Goal: Information Seeking & Learning: Check status

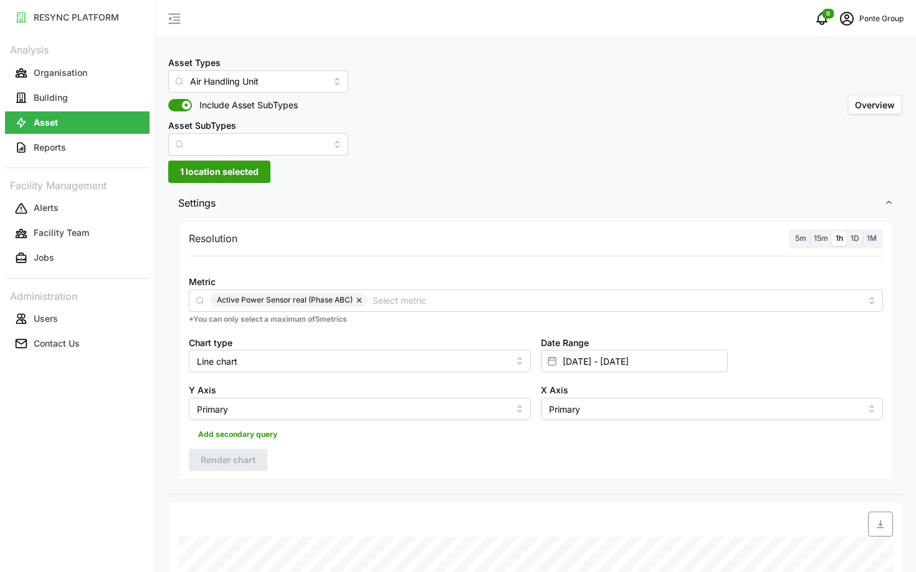
click at [800, 239] on span "5m" at bounding box center [800, 238] width 11 height 9
click at [791, 232] on input "5m" at bounding box center [791, 232] width 0 height 0
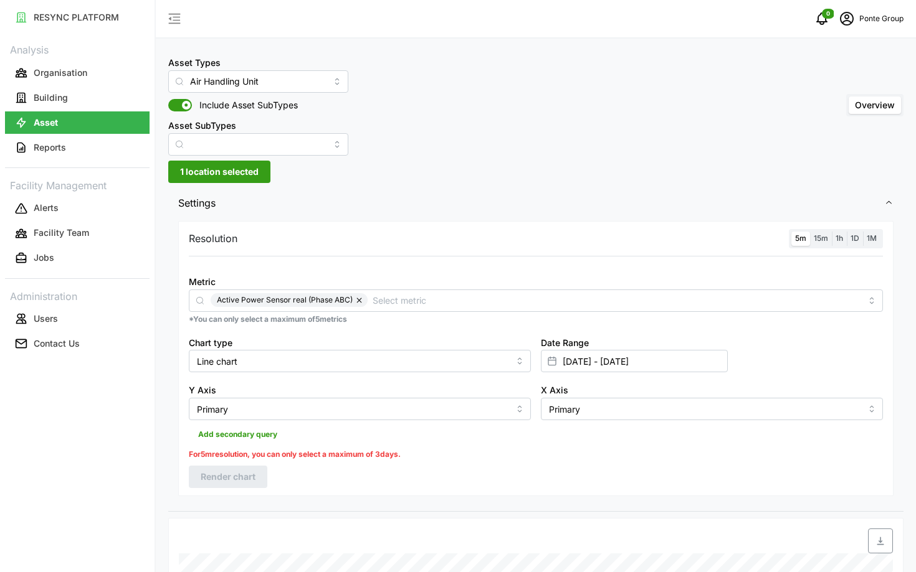
click at [837, 234] on span "1h" at bounding box center [838, 238] width 7 height 9
click at [832, 232] on input "1h" at bounding box center [832, 232] width 0 height 0
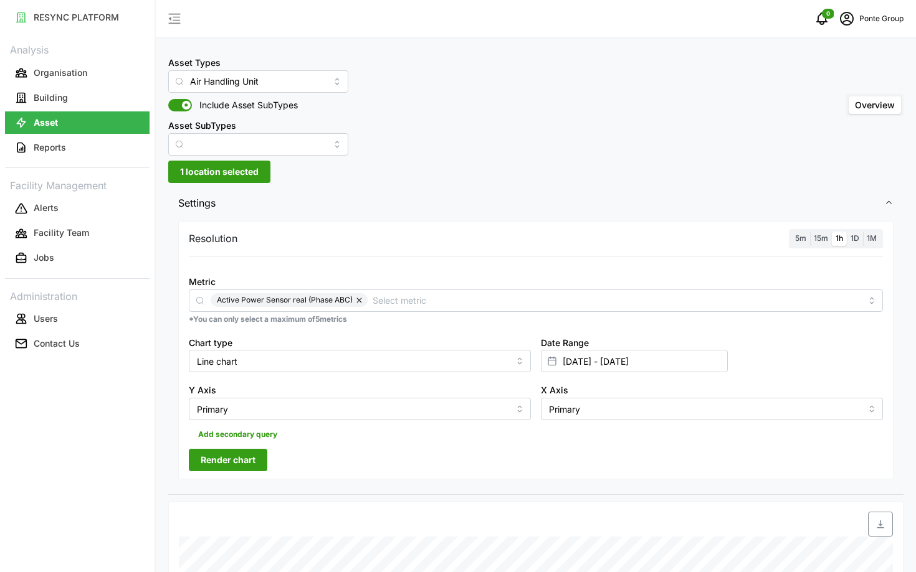
click at [261, 457] on button "Render chart" at bounding box center [228, 460] width 78 height 22
click at [675, 358] on input "[DATE] - [DATE]" at bounding box center [634, 361] width 187 height 22
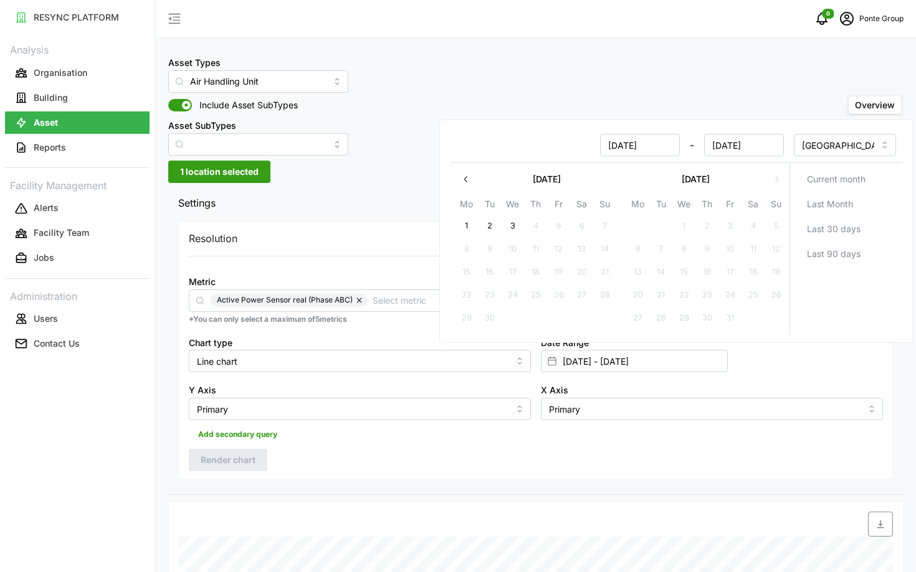
click at [507, 226] on button "3" at bounding box center [512, 226] width 22 height 22
type input "[DATE] - [DATE]"
type input "[DATE]"
click at [467, 229] on button "1" at bounding box center [466, 226] width 22 height 22
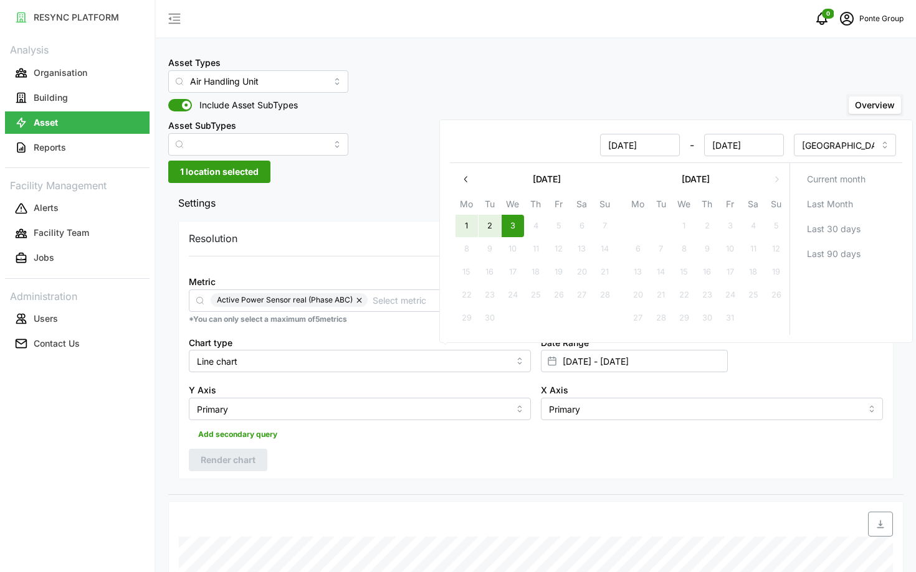
type input "[DATE] - [DATE]"
type input "[DATE]"
click at [487, 475] on div "Resolution 5m 15m 1h 1D 1M Metric Active Power Sensor real (Phase ABC) *You can…" at bounding box center [535, 350] width 715 height 259
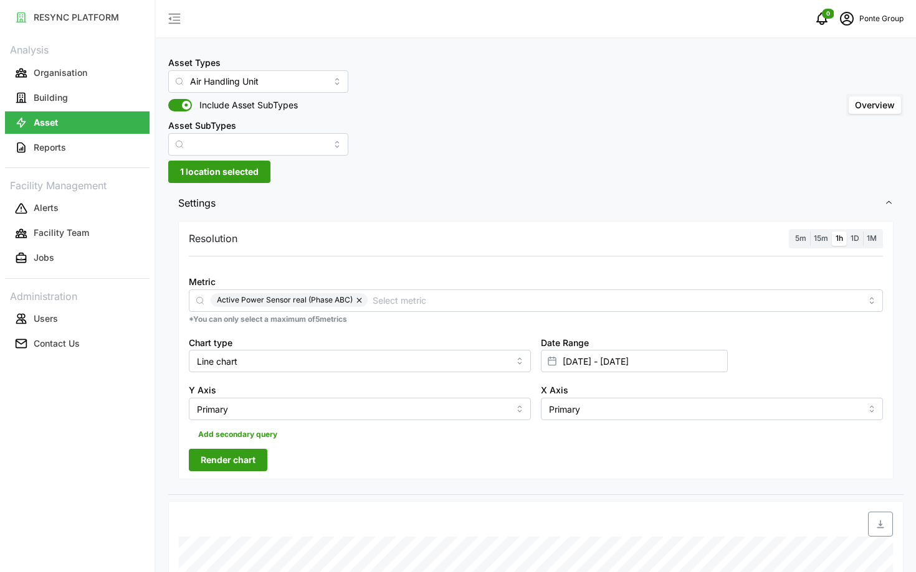
click at [245, 470] on span "Render chart" at bounding box center [228, 460] width 55 height 21
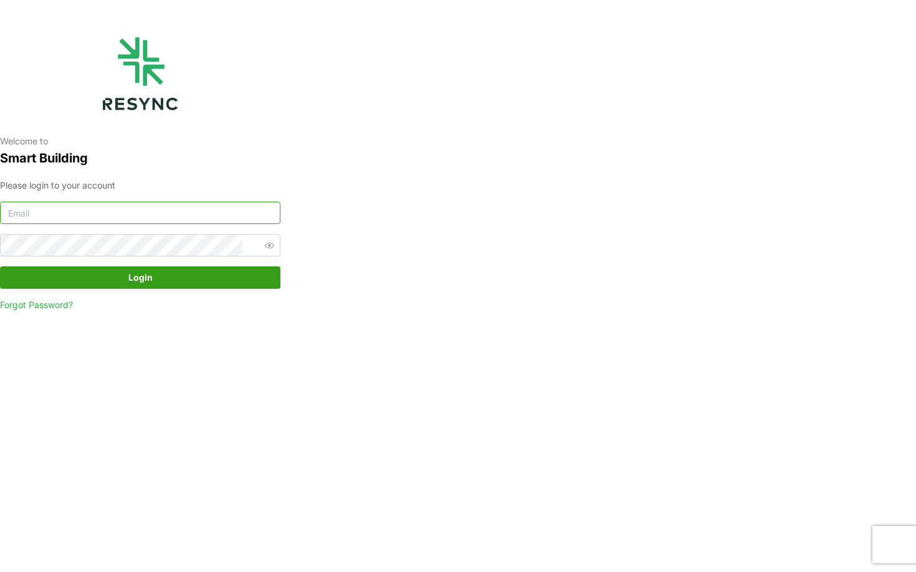
type input "[EMAIL_ADDRESS][DOMAIN_NAME]"
click at [185, 283] on span "Login" at bounding box center [140, 277] width 257 height 21
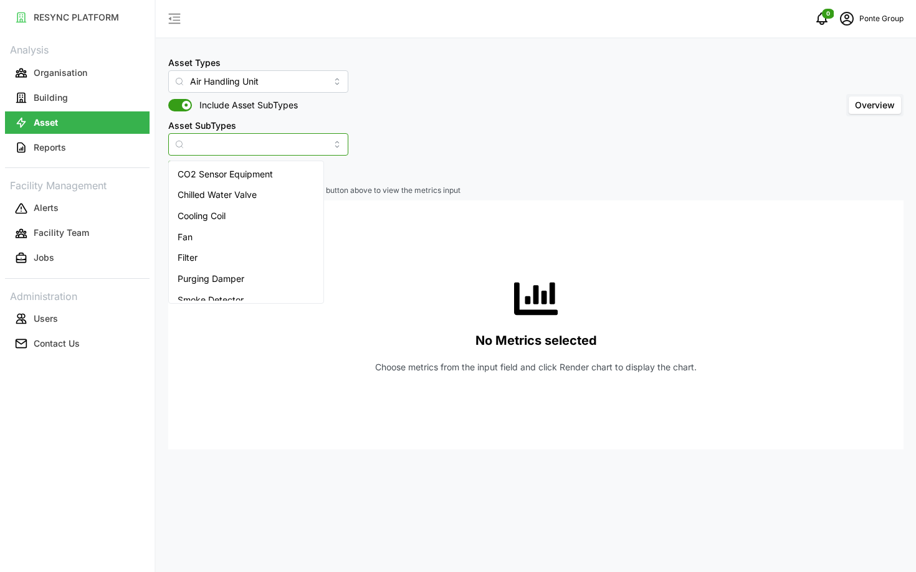
click at [216, 150] on input "Asset SubTypes" at bounding box center [258, 144] width 180 height 22
click at [384, 212] on div "No Metrics selected Choose metrics from the input field and click Render chart …" at bounding box center [535, 325] width 715 height 249
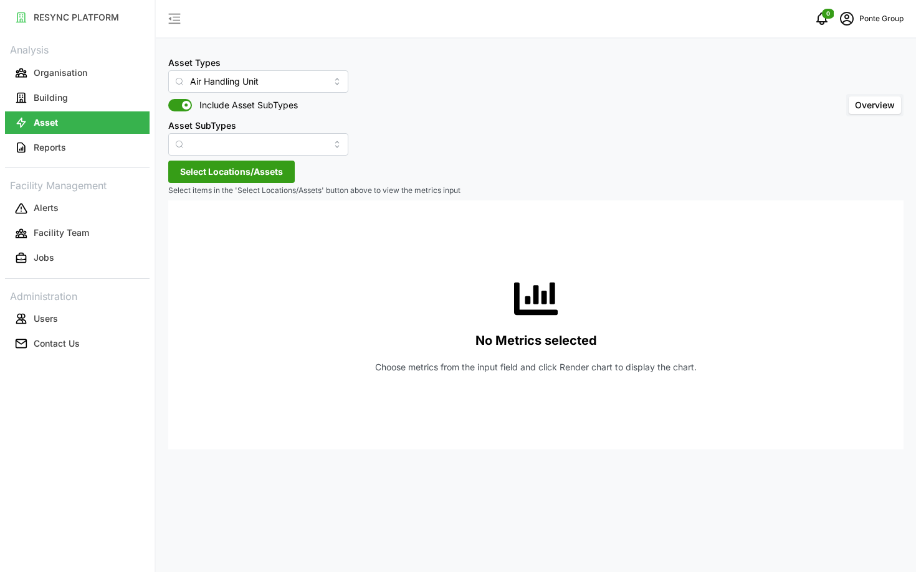
click at [224, 173] on span "Select Locations/Assets" at bounding box center [231, 171] width 103 height 21
click at [202, 229] on span "Select MBFC" at bounding box center [200, 229] width 8 height 8
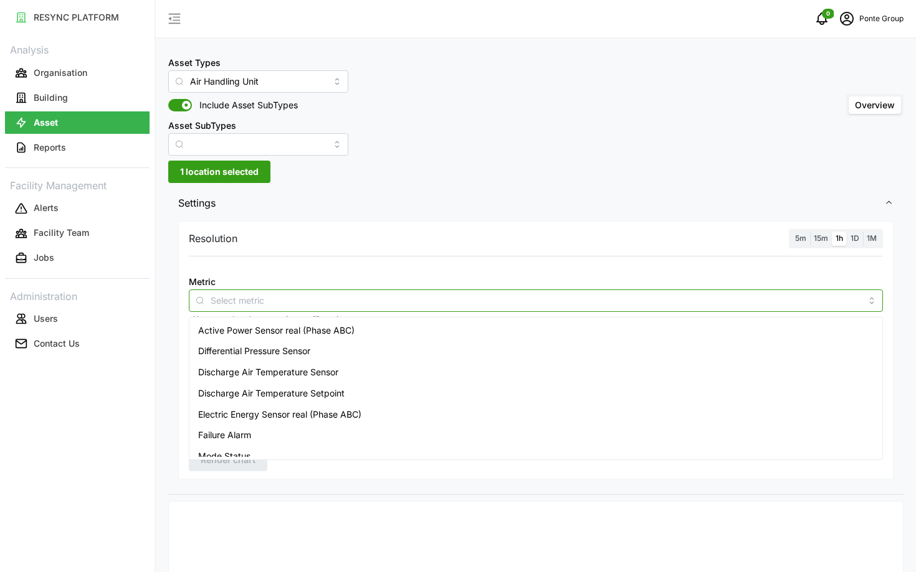
click at [457, 308] on div at bounding box center [536, 301] width 694 height 22
click at [451, 330] on div "Active Power Sensor real (Phase ABC)" at bounding box center [536, 330] width 688 height 21
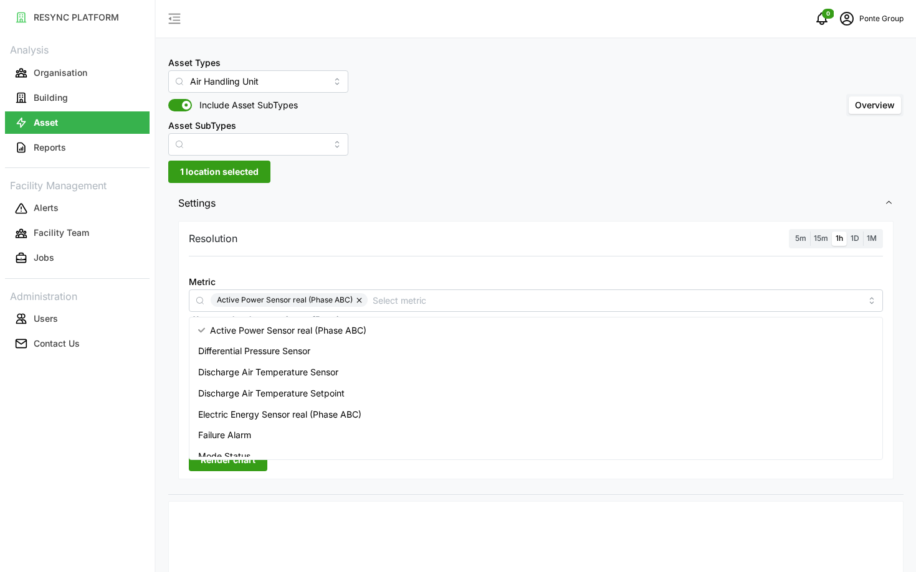
click at [482, 462] on div "Resolution 5m 15m 1h 1D 1M Metric Active Power Sensor real (Phase ABC) *You can…" at bounding box center [535, 350] width 715 height 259
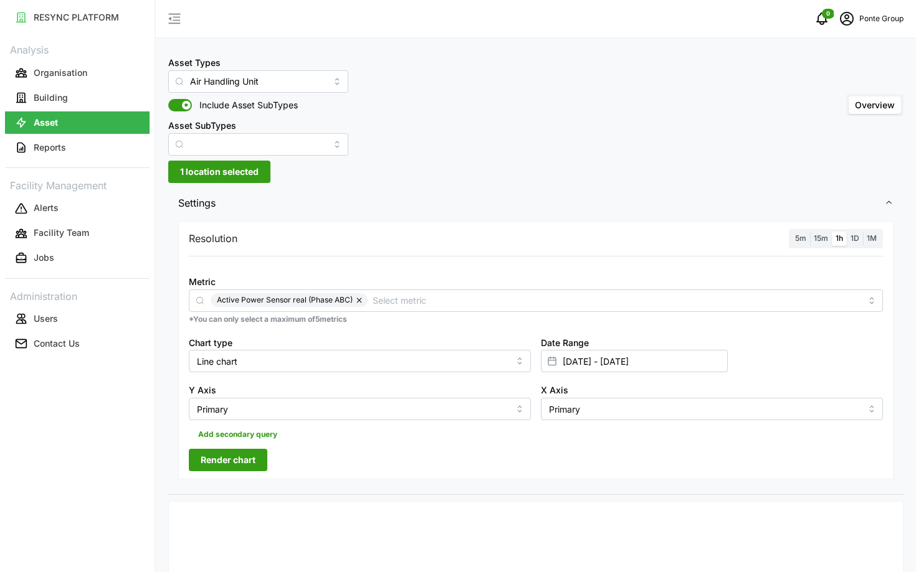
click at [221, 466] on span "Render chart" at bounding box center [228, 460] width 55 height 21
